Goal: Task Accomplishment & Management: Complete application form

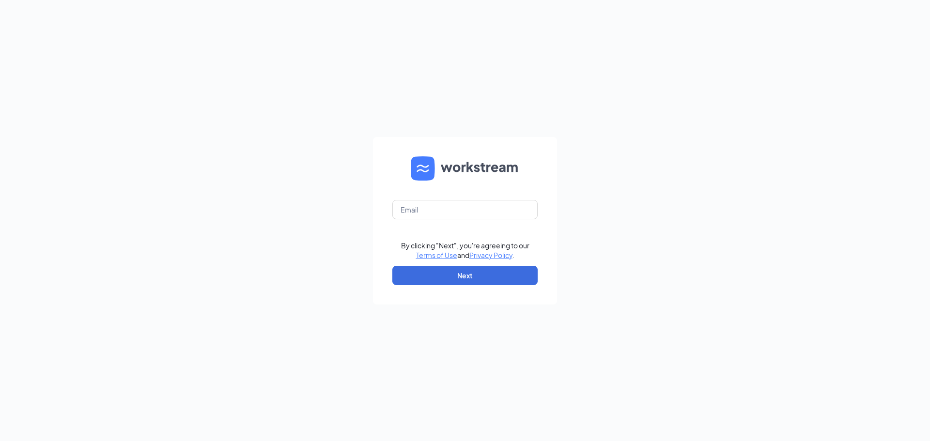
click at [496, 198] on form "By clicking "Next", you're agreeing to our Terms of Use and Privacy Policy . Ne…" at bounding box center [465, 221] width 184 height 168
click at [488, 215] on input "text" at bounding box center [464, 209] width 145 height 19
type input "[EMAIL_ADDRESS][DOMAIN_NAME]"
click at [467, 269] on button "Next" at bounding box center [464, 275] width 145 height 19
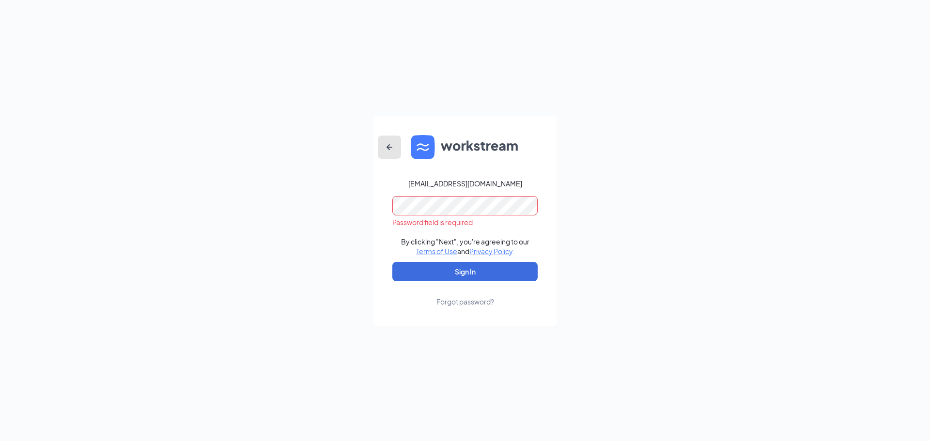
click at [392, 149] on icon "ArrowLeftNew" at bounding box center [390, 147] width 12 height 12
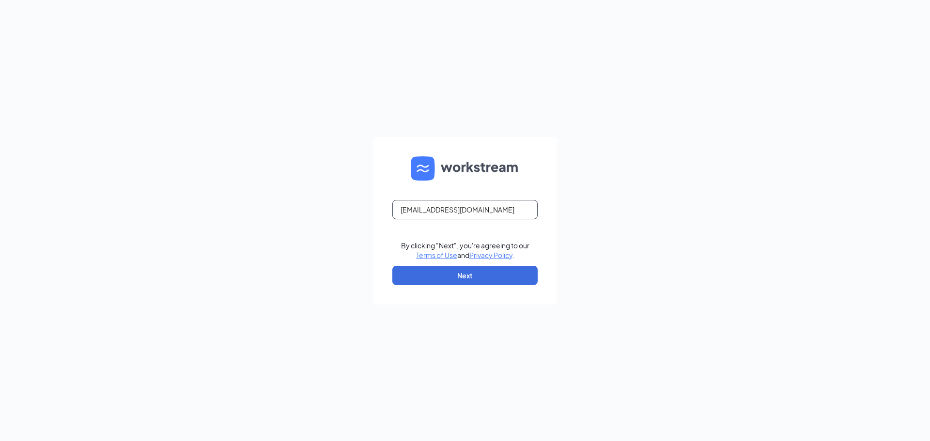
click at [503, 214] on input "[EMAIL_ADDRESS][DOMAIN_NAME]" at bounding box center [464, 209] width 145 height 19
type input "l"
click at [503, 214] on input "text" at bounding box center [464, 209] width 145 height 19
type input "[EMAIL_ADDRESS][DOMAIN_NAME]"
click at [479, 276] on button "Next" at bounding box center [464, 275] width 145 height 19
